Goal: Communication & Community: Answer question/provide support

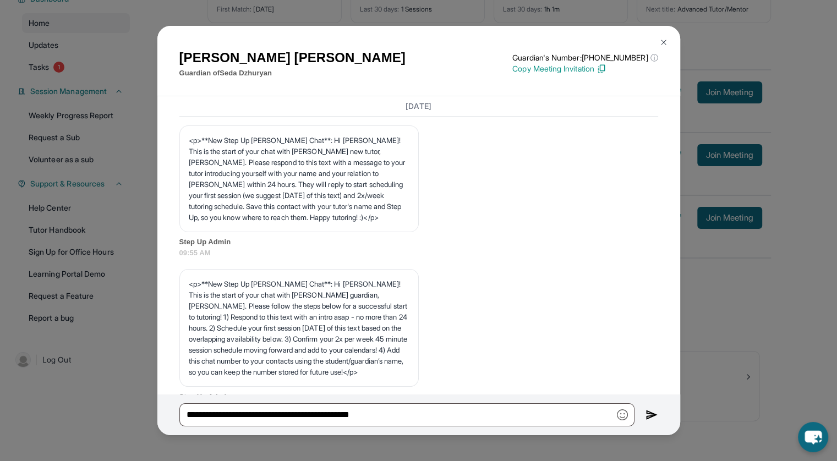
scroll to position [2087, 0]
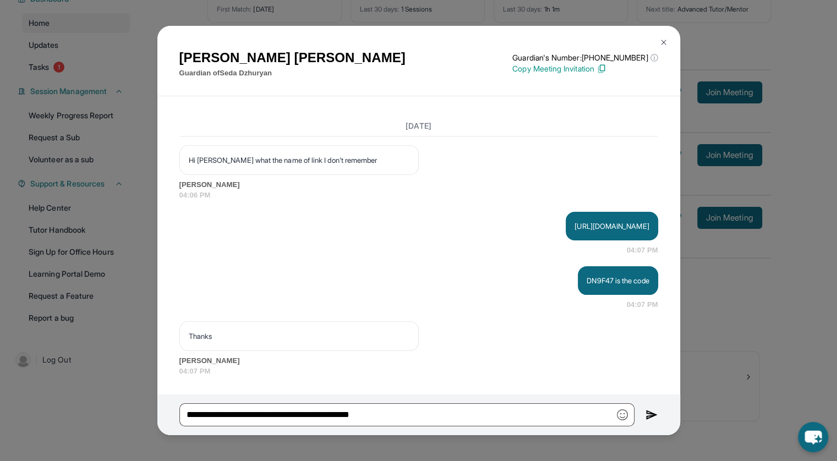
click at [661, 40] on img at bounding box center [663, 42] width 9 height 9
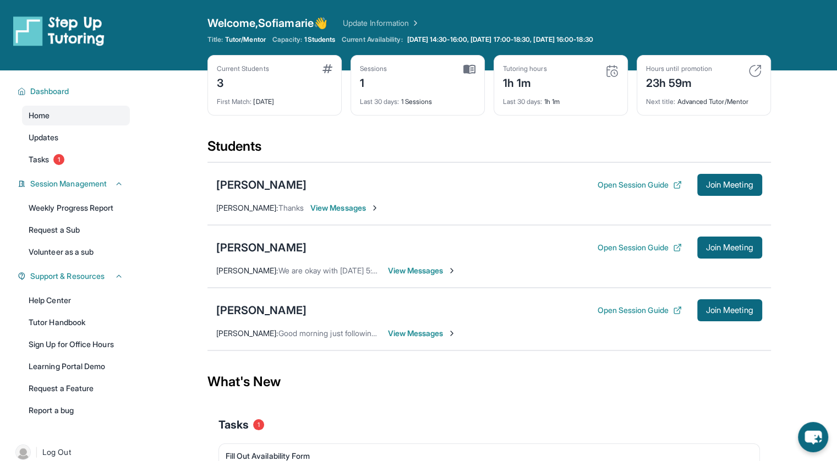
click at [479, 130] on div "Current Students 3 First Match : 6 days ago Sessions 1 Last 30 days : 1 Session…" at bounding box center [490, 96] width 564 height 83
click at [650, 143] on div "Students" at bounding box center [490, 150] width 564 height 24
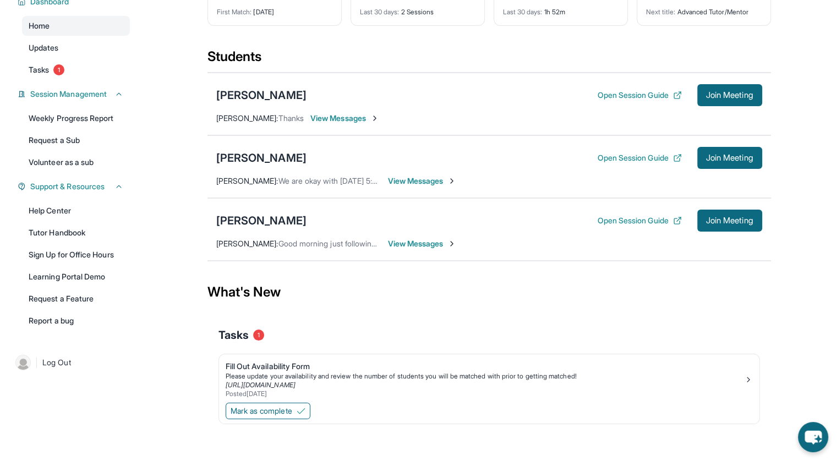
scroll to position [92, 0]
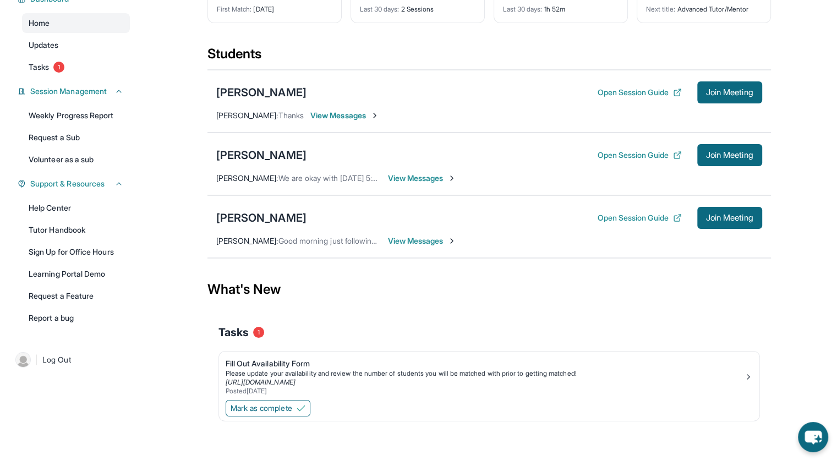
click at [353, 123] on div "[PERSON_NAME] Open Session Guide Join Meeting [PERSON_NAME] : Thanks View Messa…" at bounding box center [490, 101] width 564 height 63
click at [348, 116] on span "View Messages" at bounding box center [344, 115] width 69 height 11
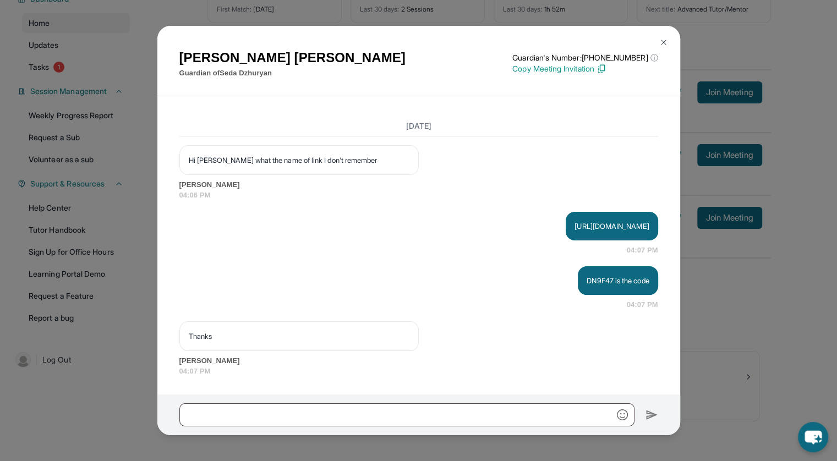
scroll to position [2087, 0]
click at [660, 42] on img at bounding box center [663, 42] width 9 height 9
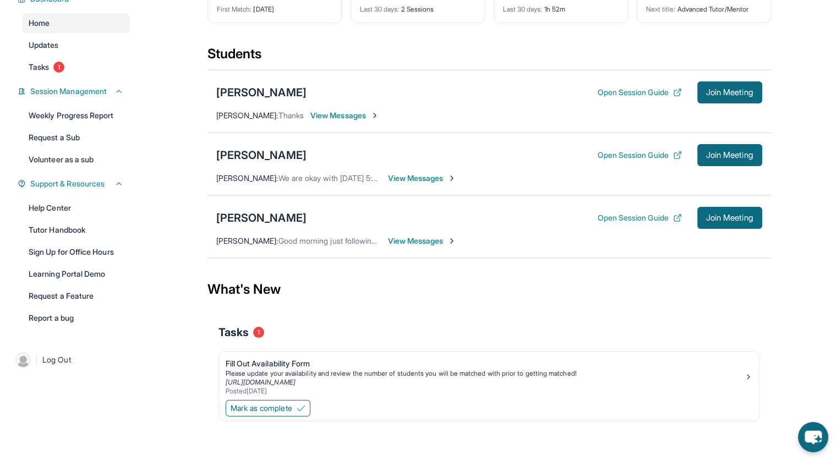
click at [282, 93] on div "[PERSON_NAME]" at bounding box center [261, 92] width 90 height 15
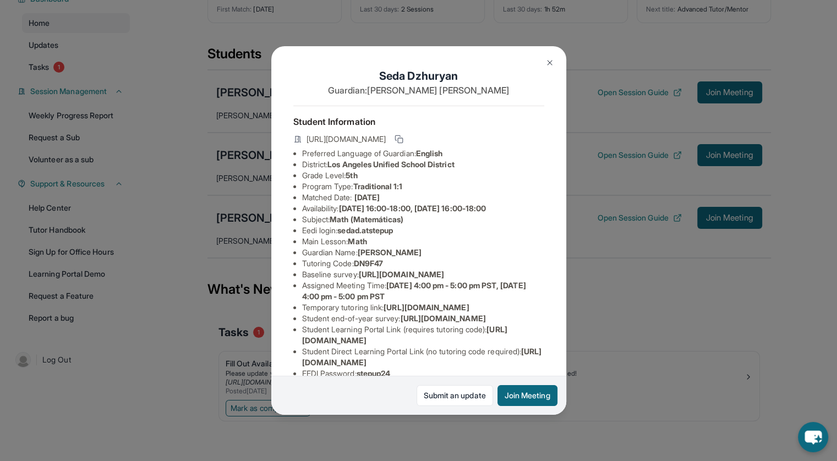
scroll to position [133, 0]
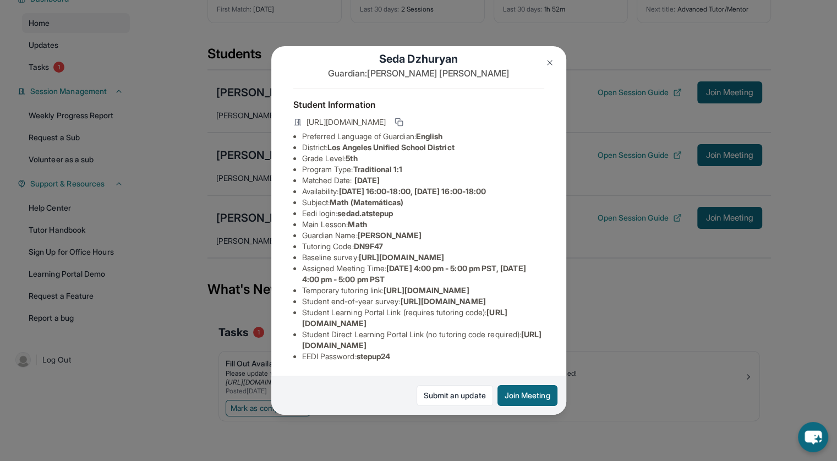
click at [455, 394] on link "Submit an update" at bounding box center [455, 395] width 77 height 21
click at [546, 59] on img at bounding box center [550, 62] width 9 height 9
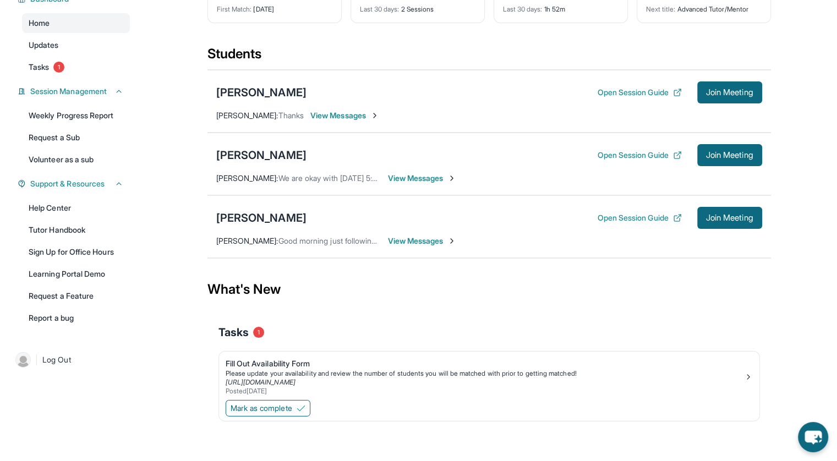
click at [91, 230] on link "Tutor Handbook" at bounding box center [76, 230] width 108 height 20
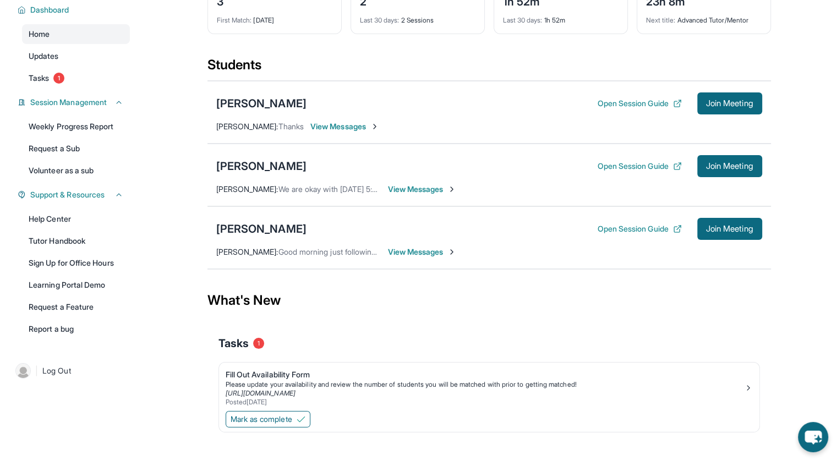
scroll to position [83, 0]
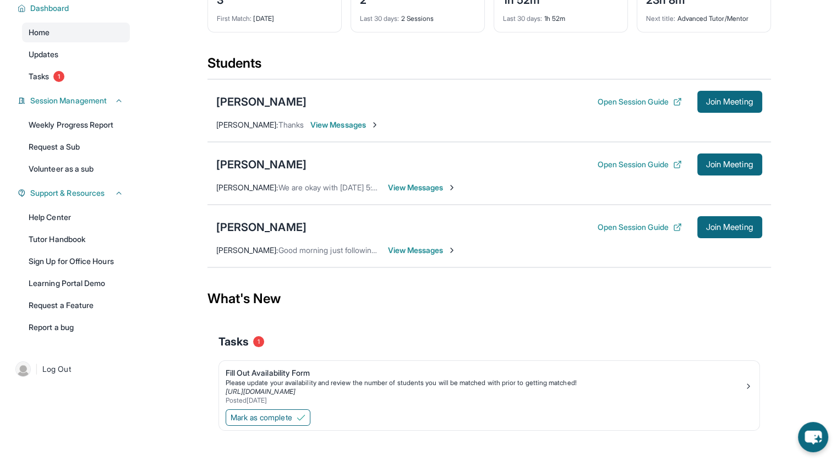
click at [71, 242] on link "Tutor Handbook" at bounding box center [76, 240] width 108 height 20
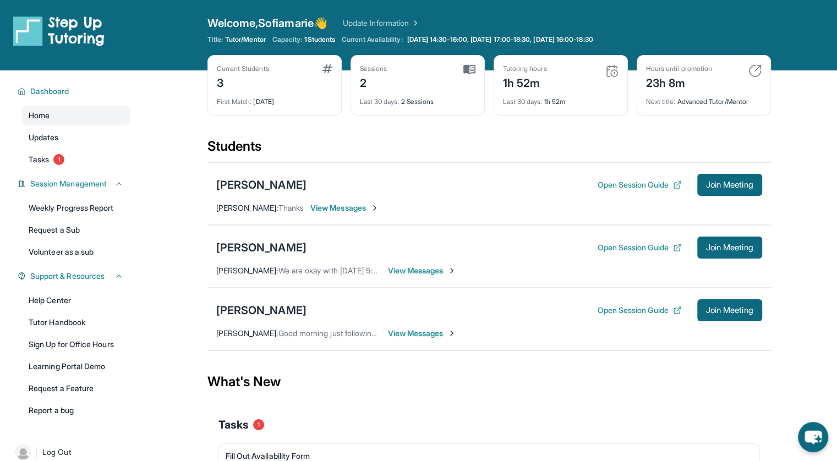
click at [410, 265] on span "View Messages" at bounding box center [422, 270] width 69 height 11
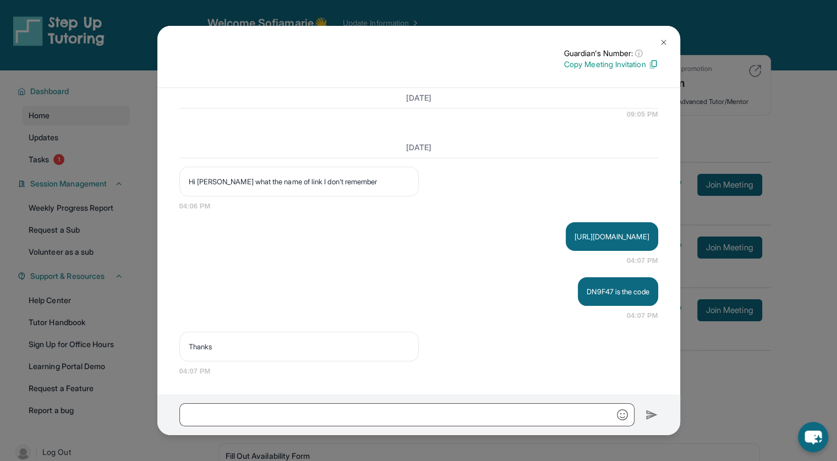
scroll to position [2004, 0]
click at [661, 43] on img at bounding box center [663, 42] width 9 height 9
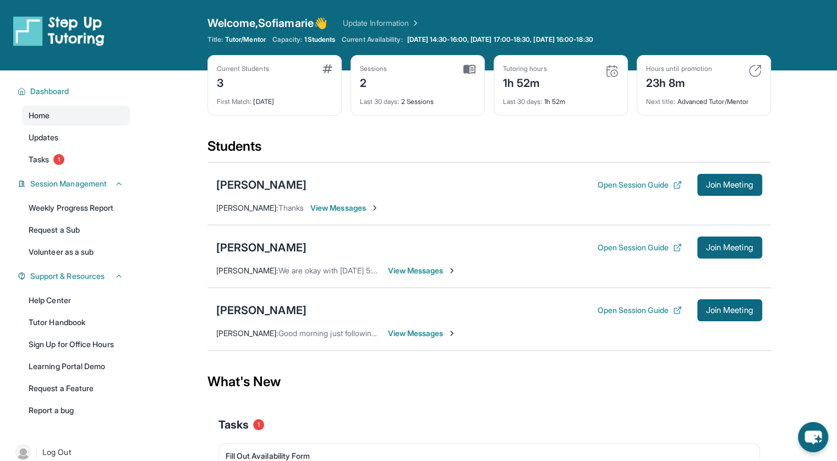
click at [348, 210] on span "View Messages" at bounding box center [344, 208] width 69 height 11
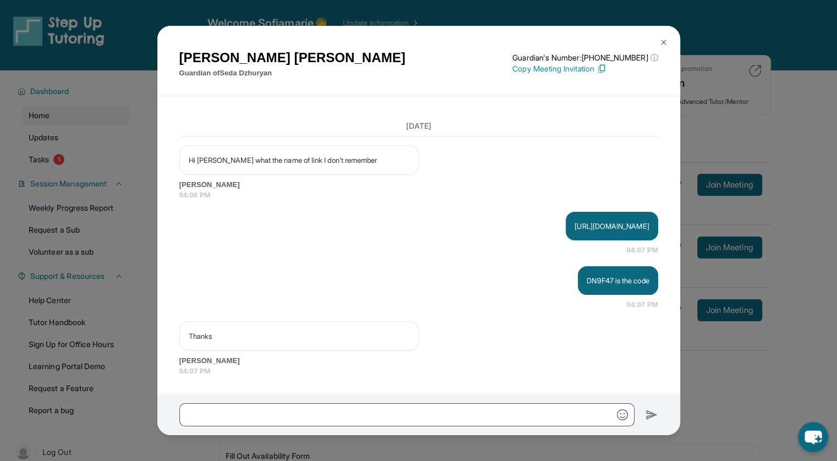
scroll to position [2087, 0]
click at [659, 41] on img at bounding box center [663, 42] width 9 height 9
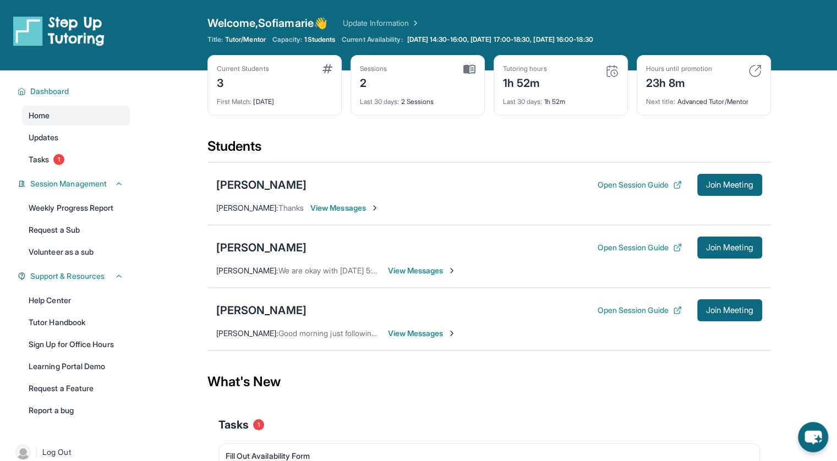
click at [258, 184] on div "[PERSON_NAME]" at bounding box center [261, 184] width 90 height 15
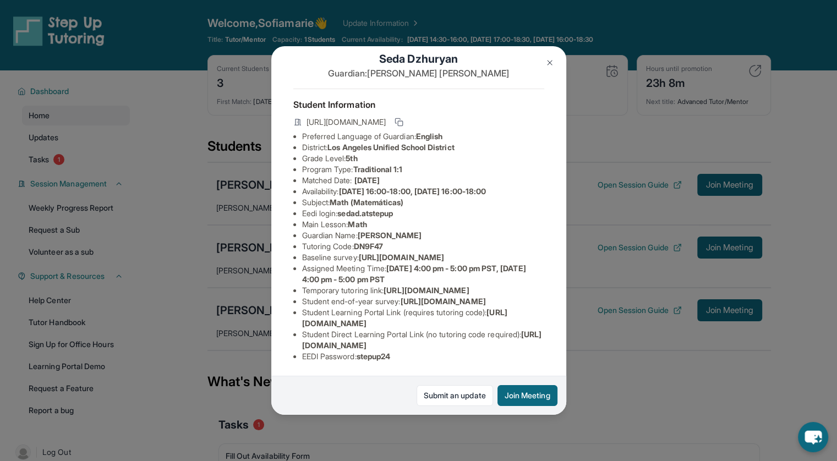
scroll to position [133, 0]
drag, startPoint x: 387, startPoint y: 319, endPoint x: 374, endPoint y: 266, distance: 55.0
click at [374, 296] on li "Student end-of-year survey : https://airtable.com/apprlfn8WjpjBUn2G/shrlTUKpjWE…" at bounding box center [423, 301] width 242 height 11
click at [548, 62] on img at bounding box center [550, 62] width 9 height 9
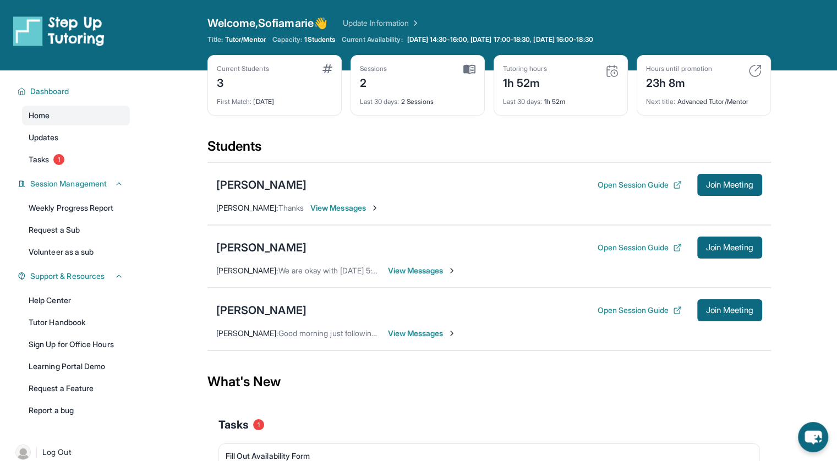
click at [617, 183] on button "Open Session Guide" at bounding box center [639, 184] width 84 height 11
click at [346, 206] on span "View Messages" at bounding box center [344, 208] width 69 height 11
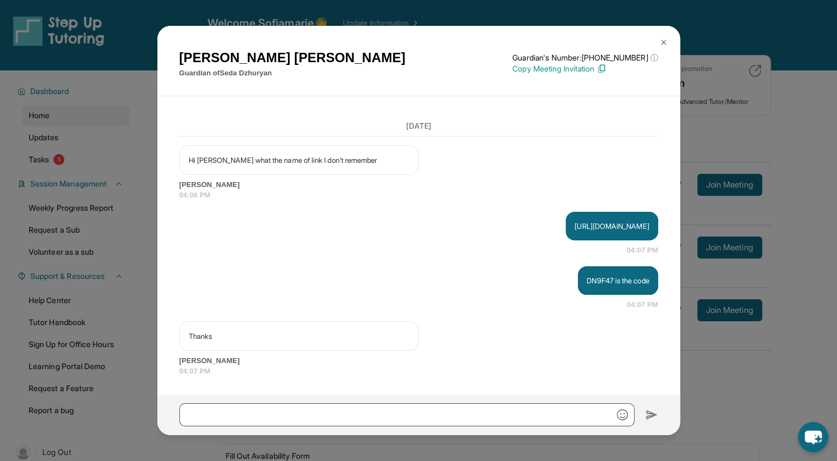
scroll to position [2087, 0]
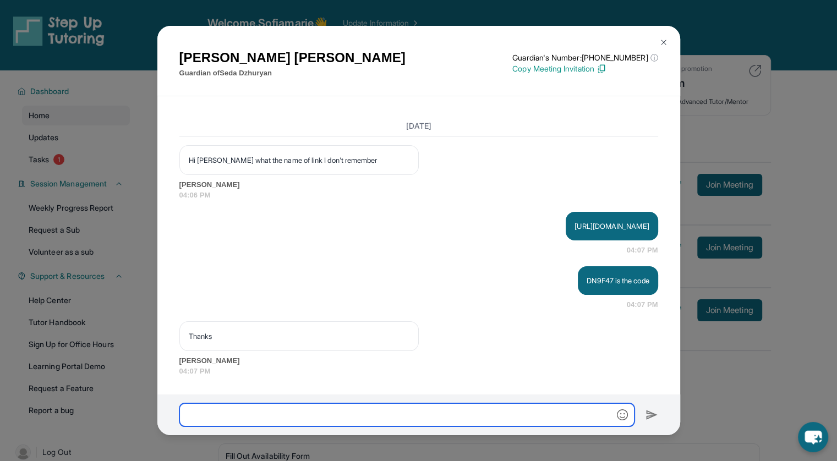
click at [385, 418] on input "text" at bounding box center [406, 415] width 455 height 23
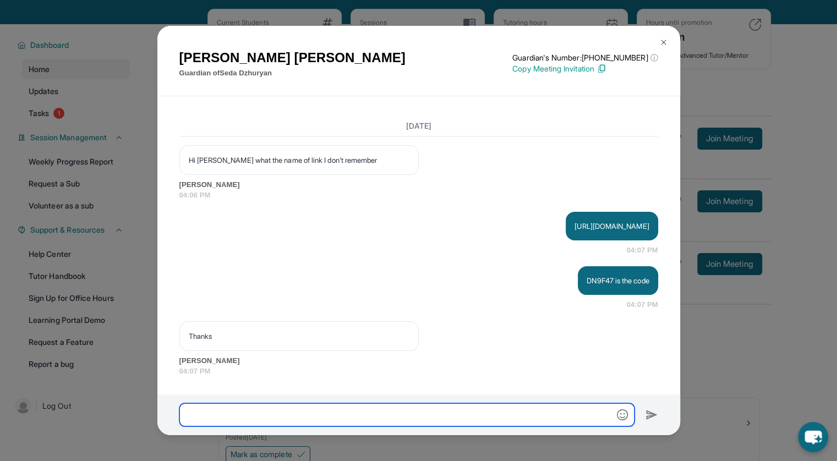
type input "*"
click at [298, 414] on input "**********" at bounding box center [406, 415] width 455 height 23
click at [468, 411] on input "**********" at bounding box center [406, 415] width 455 height 23
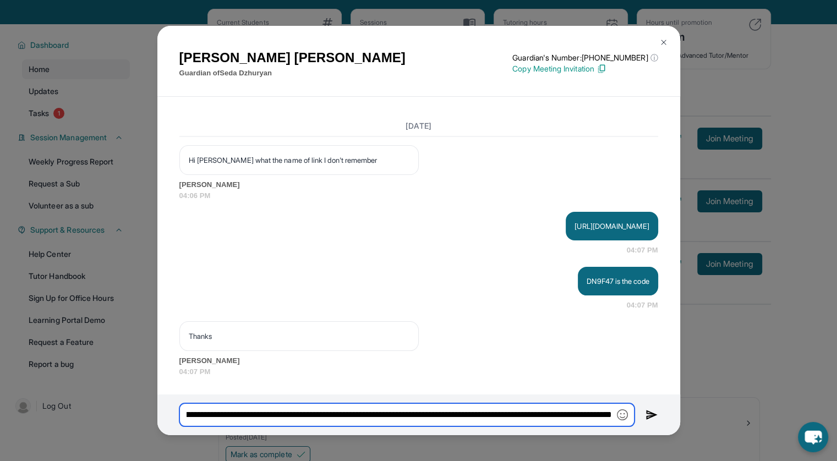
scroll to position [0, 1171]
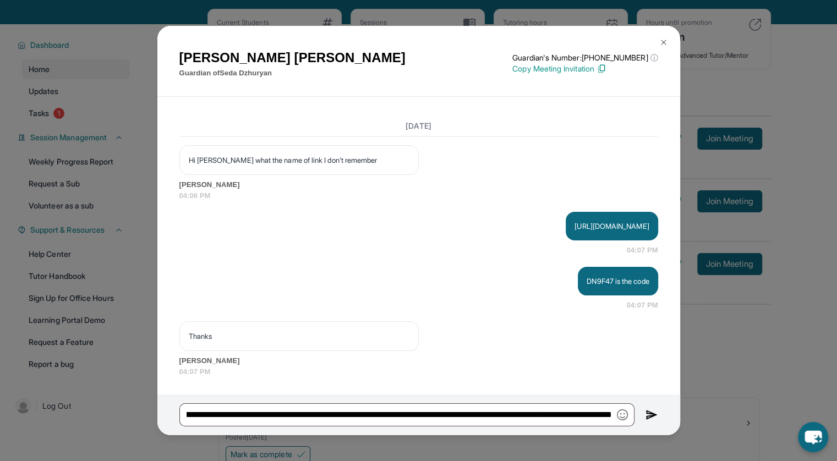
click at [619, 416] on img "button" at bounding box center [622, 415] width 11 height 11
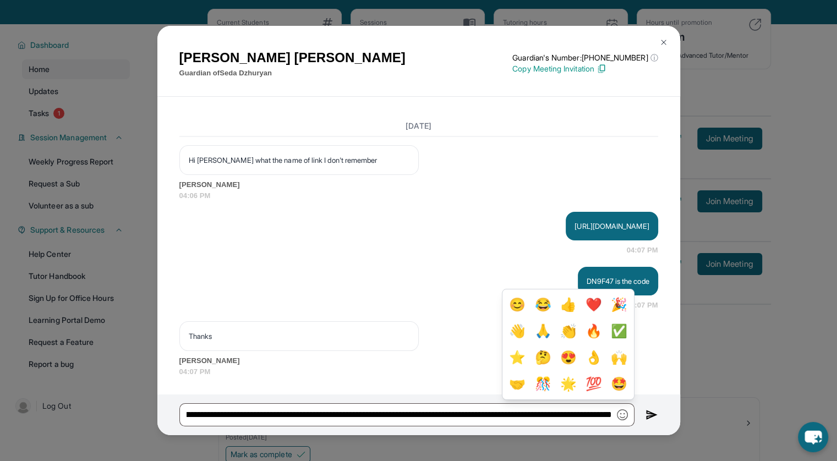
scroll to position [0, 0]
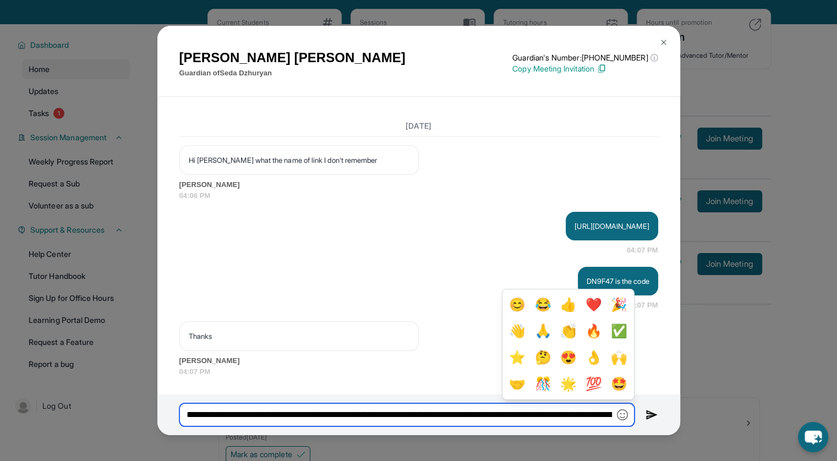
click at [532, 420] on input "**********" at bounding box center [406, 415] width 455 height 23
click at [199, 413] on input "**********" at bounding box center [406, 415] width 455 height 23
click at [273, 409] on input "**********" at bounding box center [406, 415] width 455 height 23
click at [440, 411] on input "**********" at bounding box center [406, 415] width 455 height 23
click at [473, 414] on input "**********" at bounding box center [406, 415] width 455 height 23
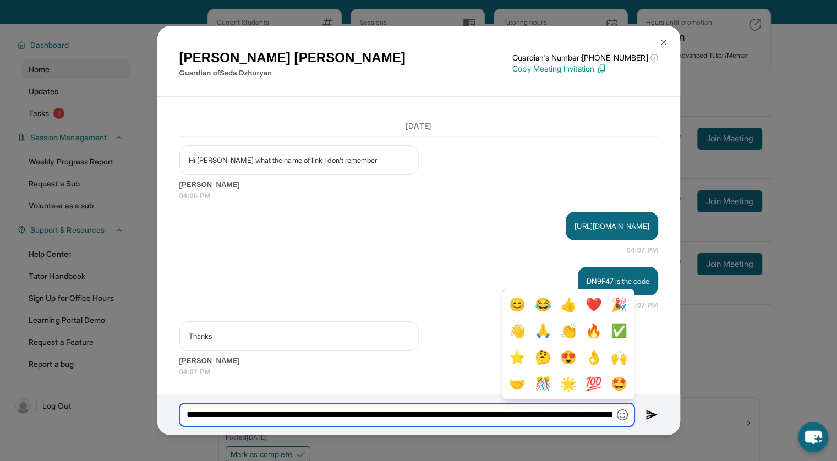
click at [471, 414] on input "**********" at bounding box center [406, 415] width 455 height 23
type input "**********"
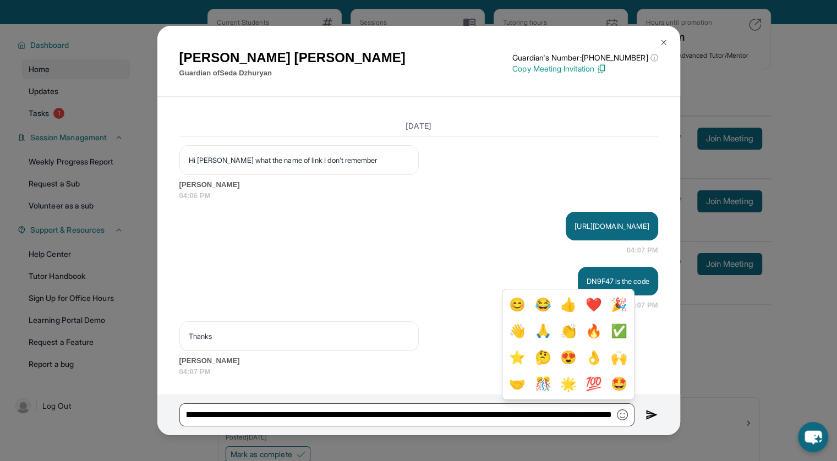
click at [650, 416] on img at bounding box center [652, 414] width 13 height 13
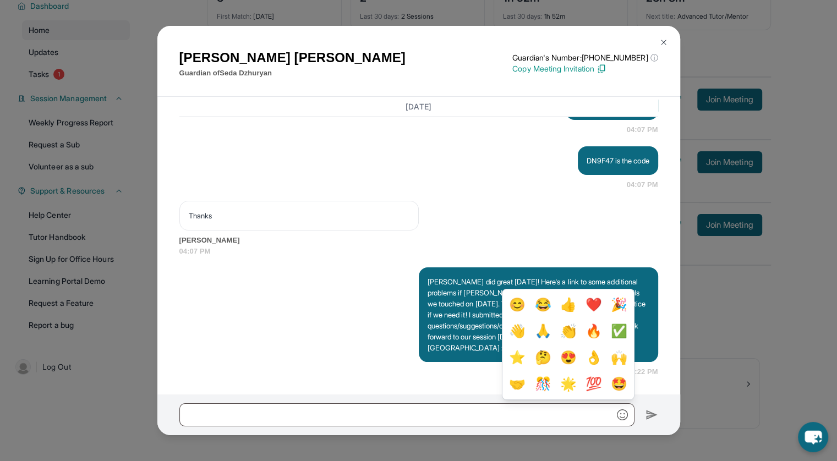
scroll to position [86, 0]
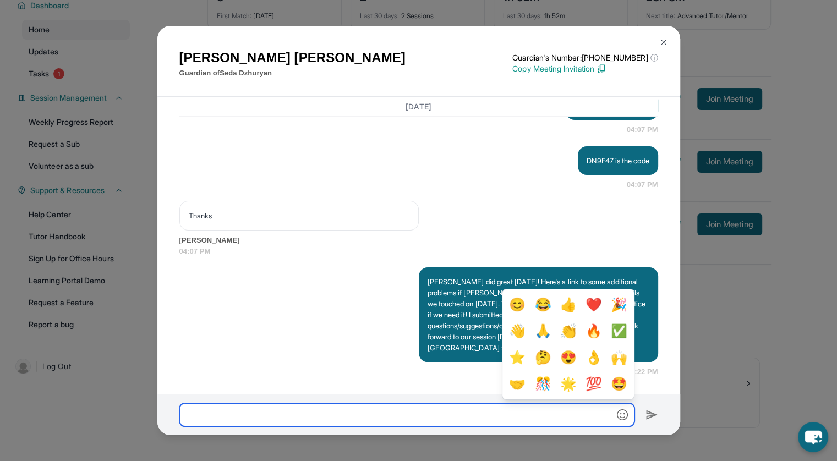
click at [318, 423] on input "text" at bounding box center [406, 415] width 455 height 23
paste input "**********"
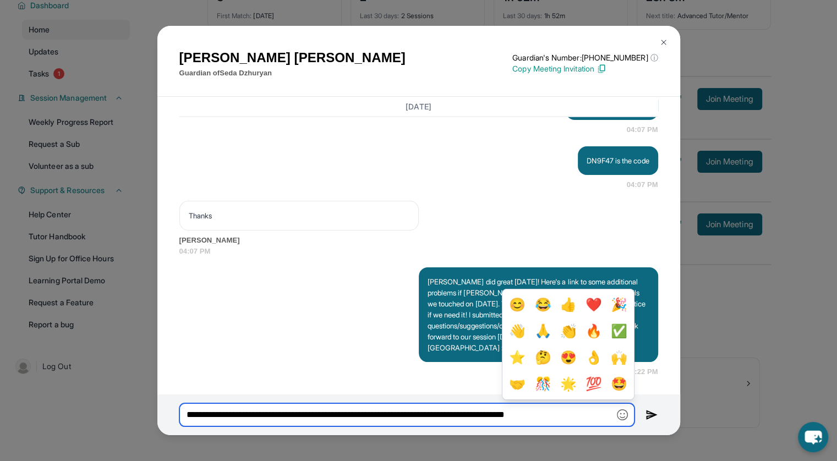
scroll to position [0, 37]
type input "**********"
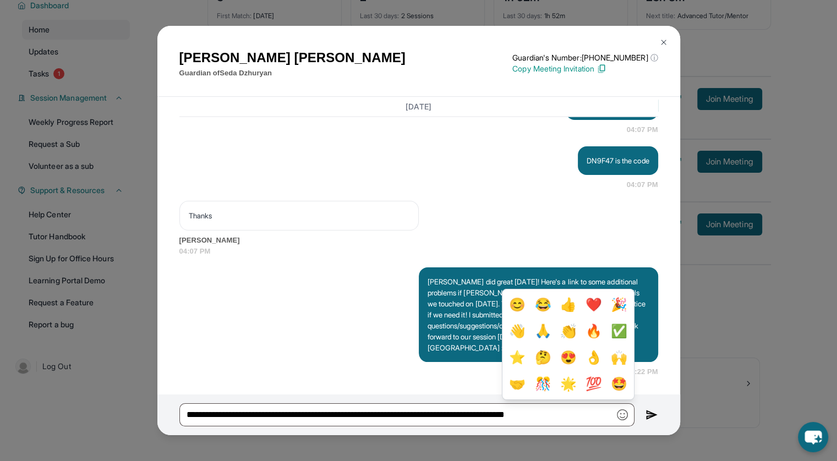
click at [650, 420] on img at bounding box center [652, 414] width 13 height 13
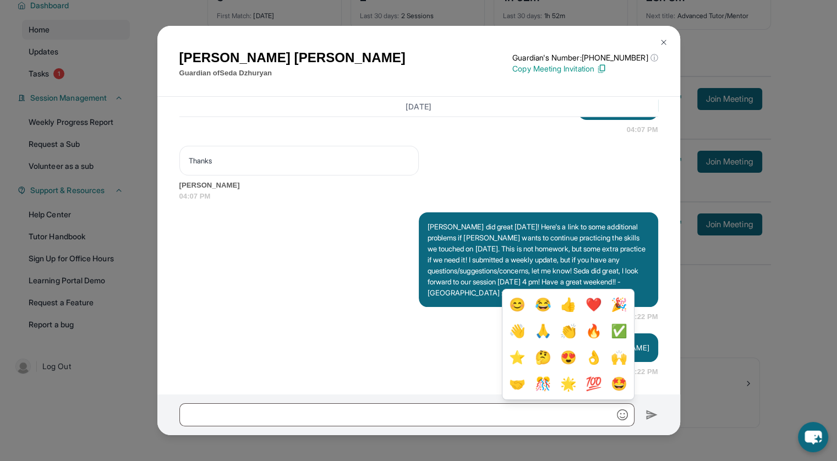
scroll to position [2282, 0]
click at [418, 300] on div "Seda did great today! Here's a link to some additional problems if Seda wants t…" at bounding box center [418, 267] width 479 height 110
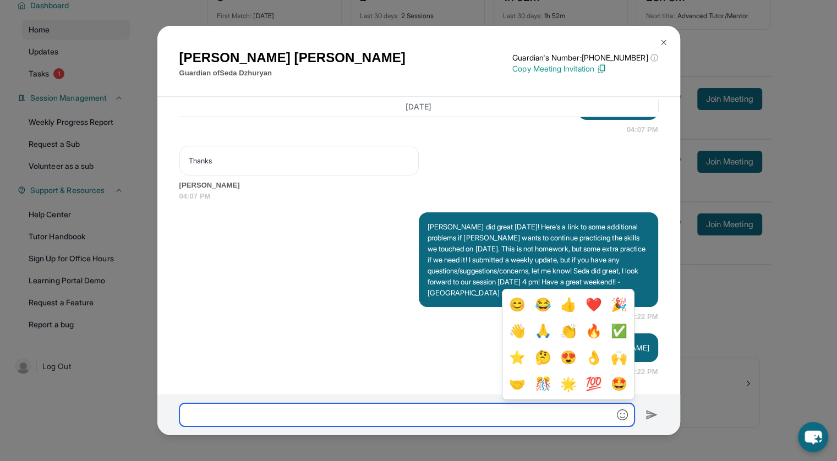
click at [615, 416] on input "text" at bounding box center [406, 415] width 455 height 23
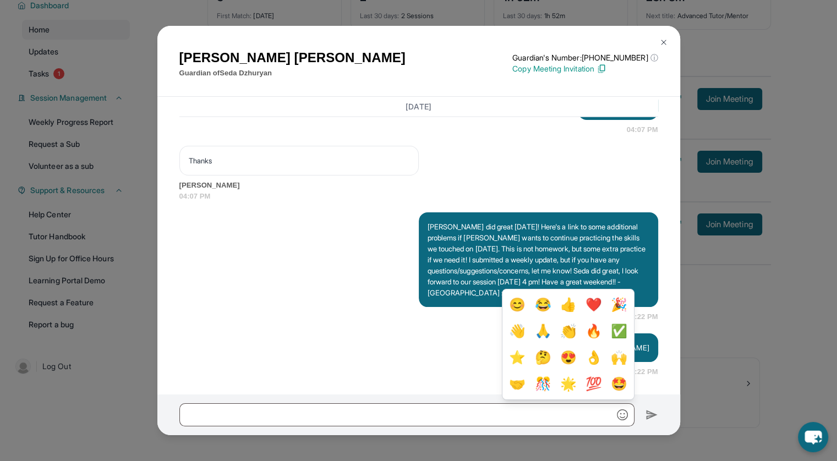
click at [623, 414] on img "button" at bounding box center [622, 415] width 11 height 11
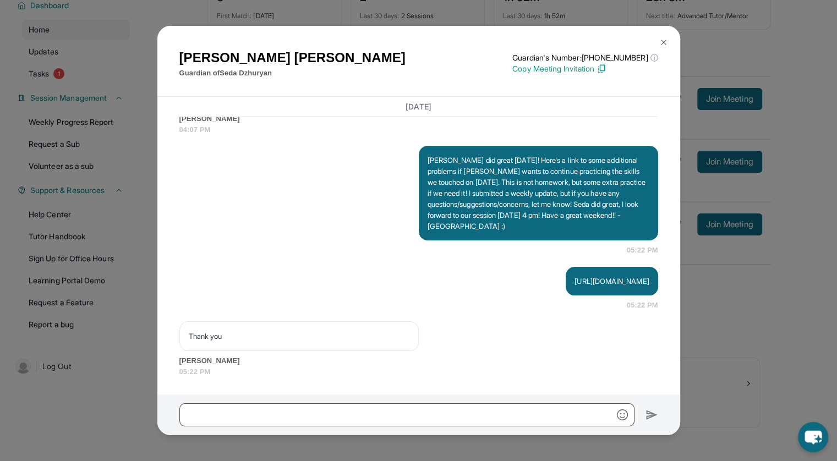
scroll to position [2348, 0]
click at [666, 40] on img at bounding box center [663, 42] width 9 height 9
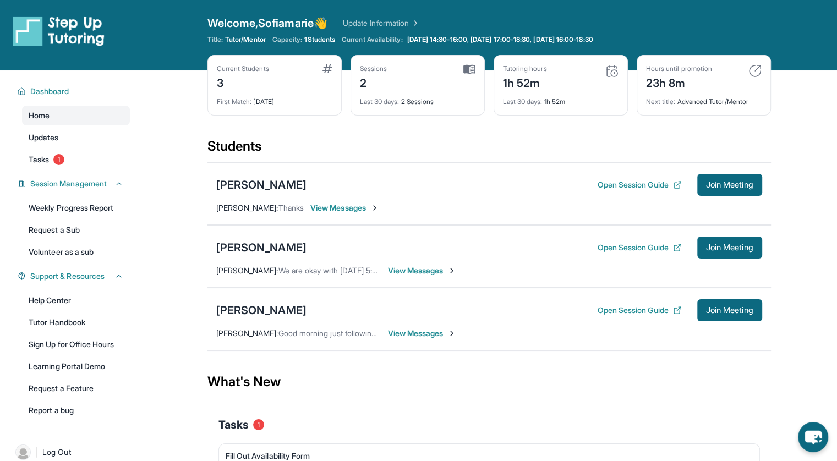
scroll to position [0, 0]
click at [408, 274] on span "View Messages" at bounding box center [422, 270] width 69 height 11
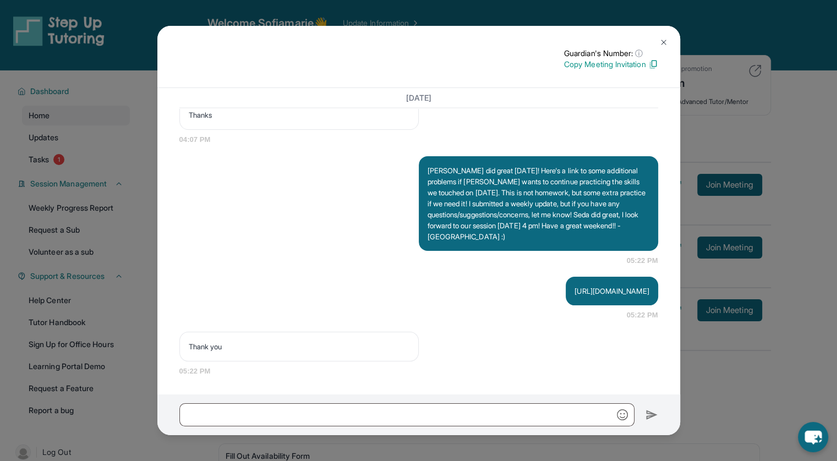
scroll to position [2254, 0]
click at [662, 43] on img at bounding box center [663, 42] width 9 height 9
